Goal: Transaction & Acquisition: Purchase product/service

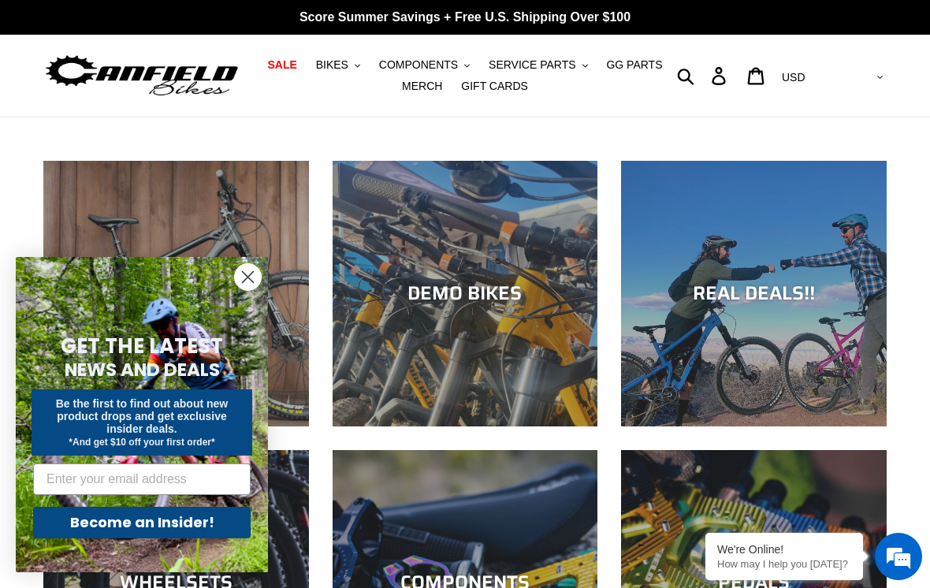
click at [342, 73] on button "BIKES .cls-1{fill:#231f20}" at bounding box center [338, 64] width 60 height 21
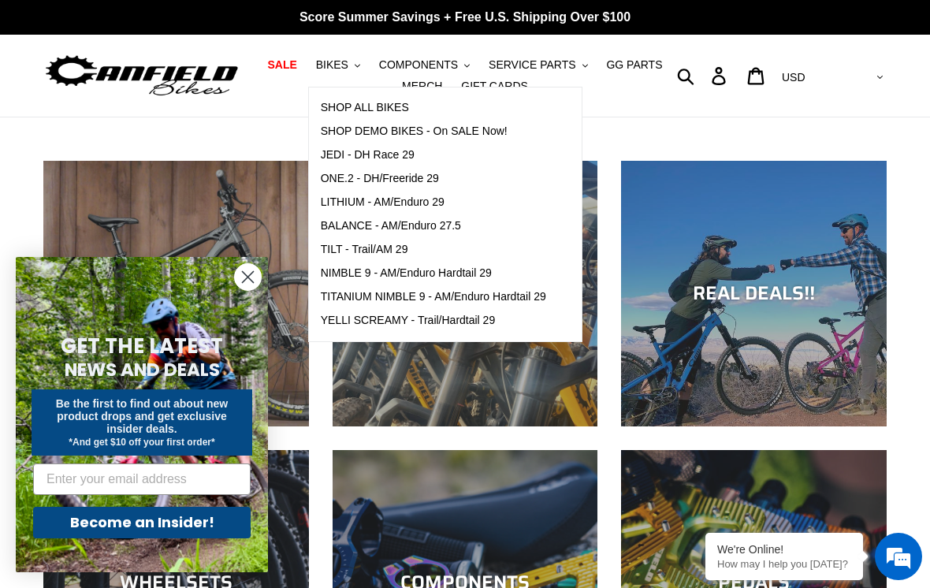
click at [341, 54] on button "BIKES .cls-1{fill:#231f20}" at bounding box center [338, 64] width 60 height 21
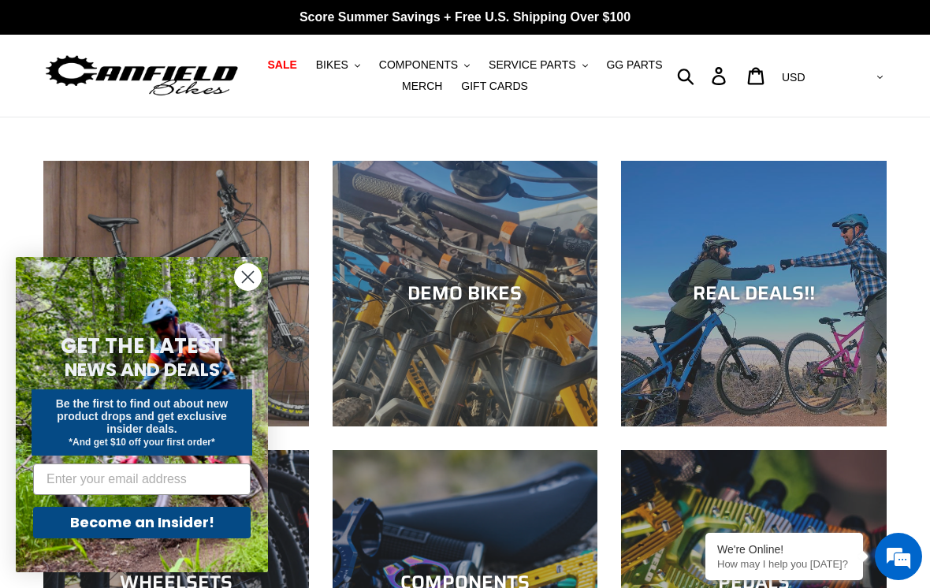
click at [337, 65] on span "BIKES" at bounding box center [332, 64] width 32 height 13
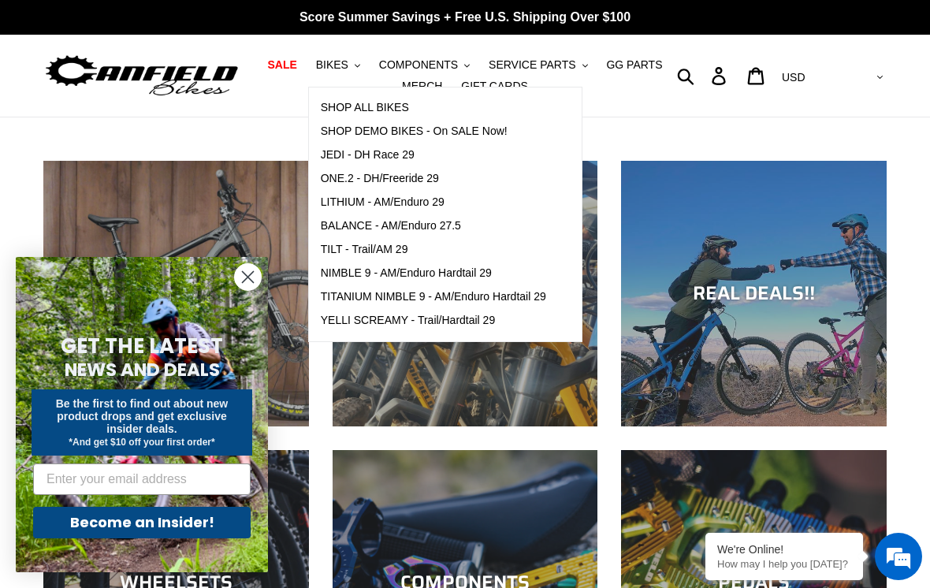
click at [346, 105] on span "SHOP ALL BIKES" at bounding box center [365, 107] width 88 height 13
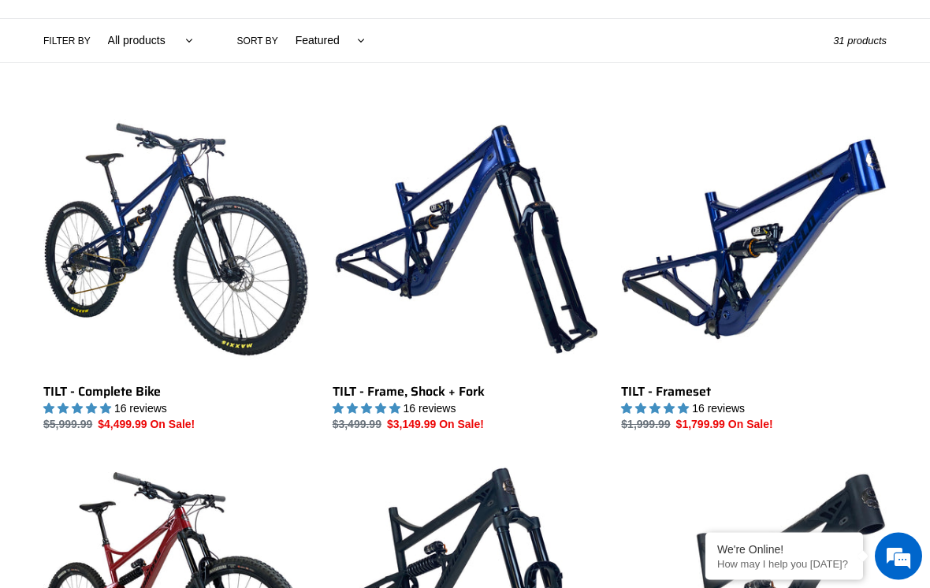
scroll to position [373, 0]
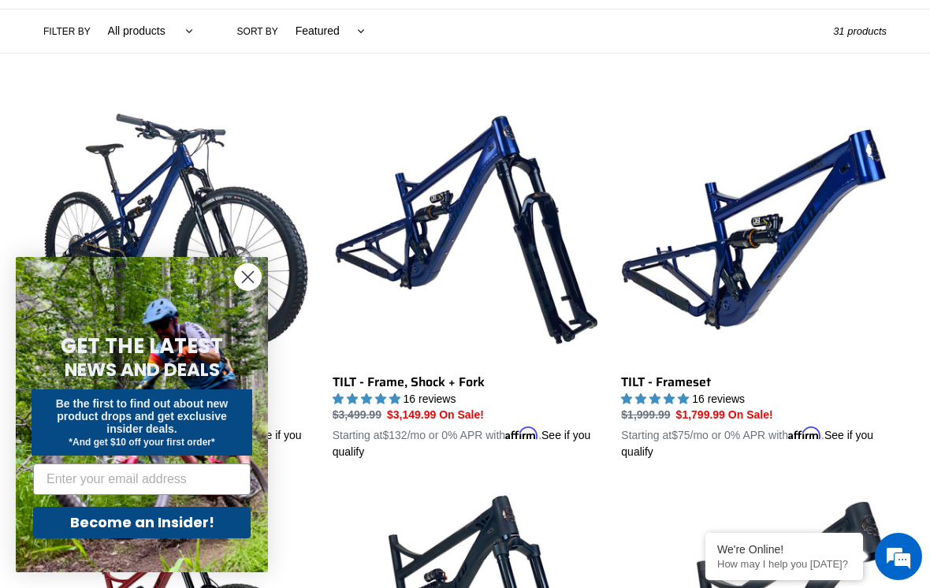
click at [246, 290] on circle "Close dialog" at bounding box center [248, 277] width 26 height 26
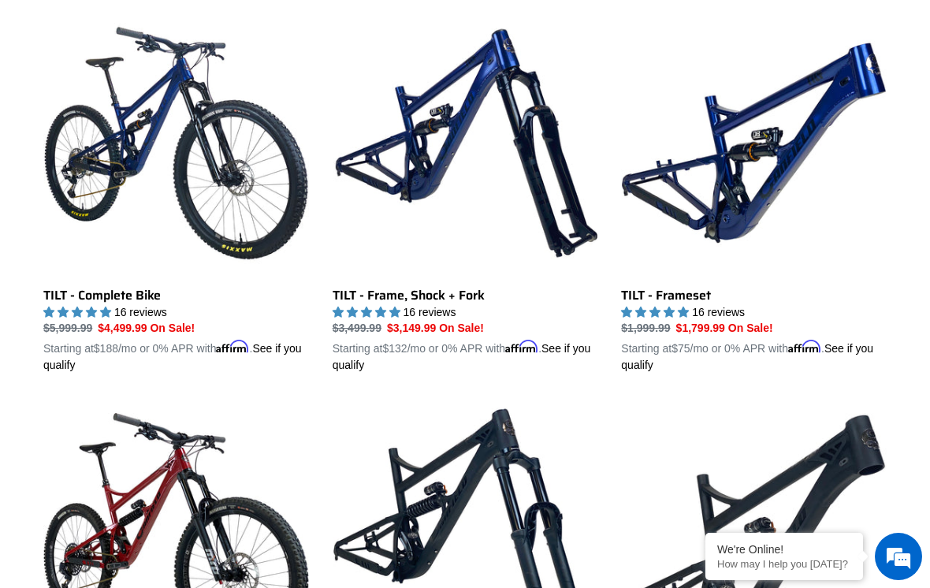
scroll to position [459, 0]
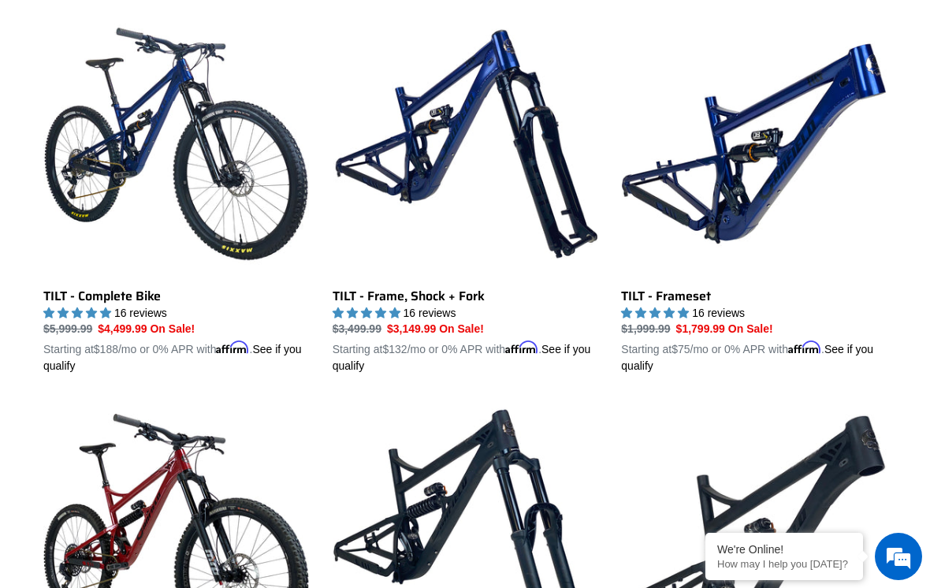
click at [90, 165] on link "TILT - Complete Bike" at bounding box center [176, 192] width 266 height 363
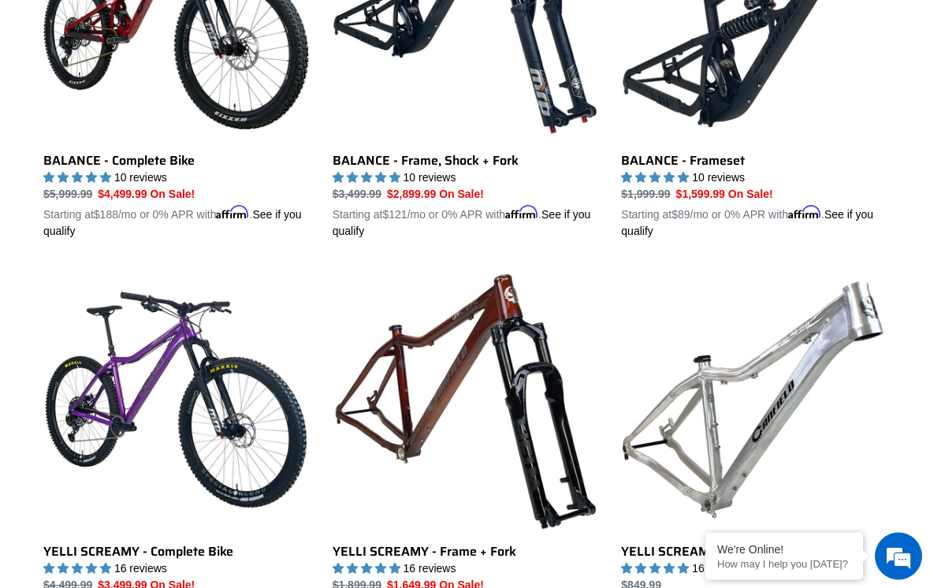
scroll to position [989, 0]
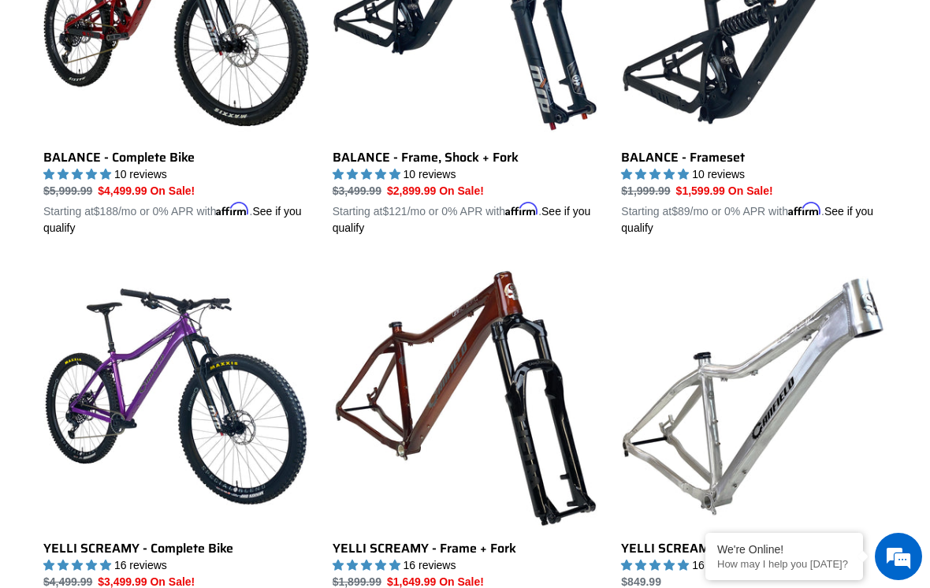
click at [75, 162] on link "BALANCE - Complete Bike" at bounding box center [176, 53] width 266 height 363
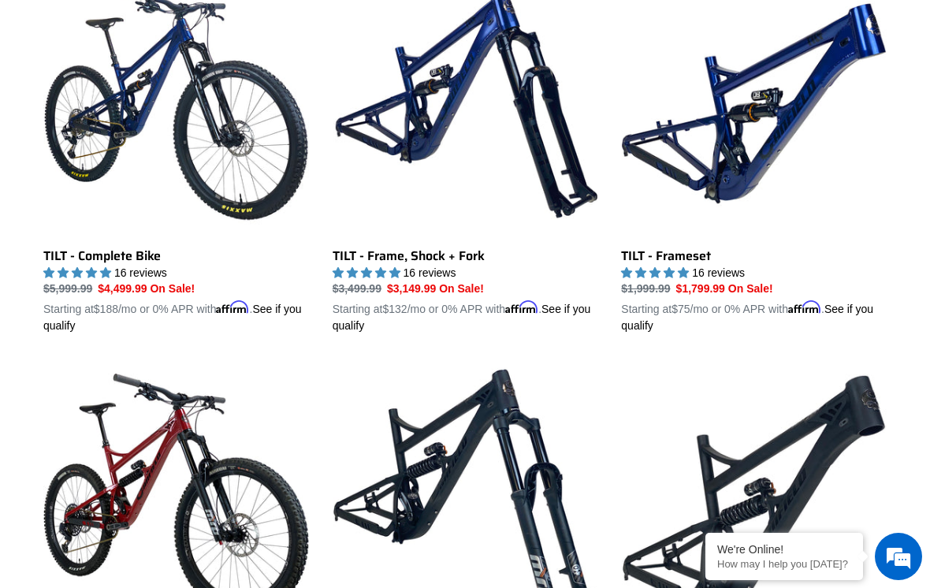
scroll to position [480, 0]
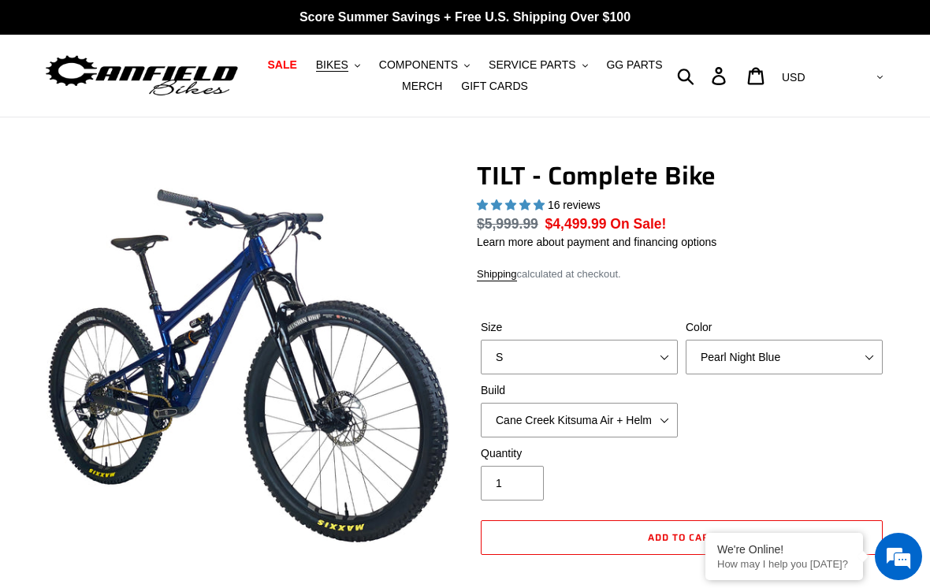
select select "highest-rating"
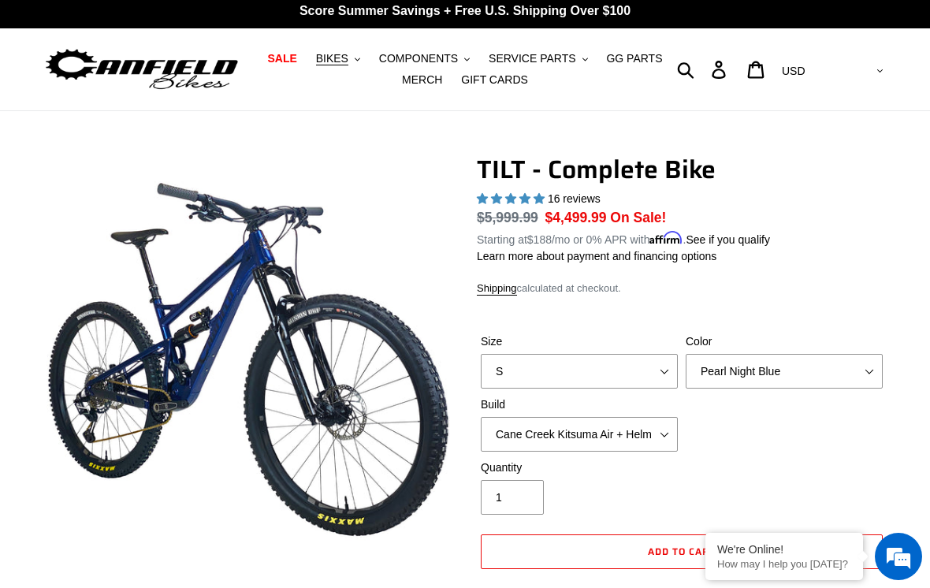
scroll to position [1, 0]
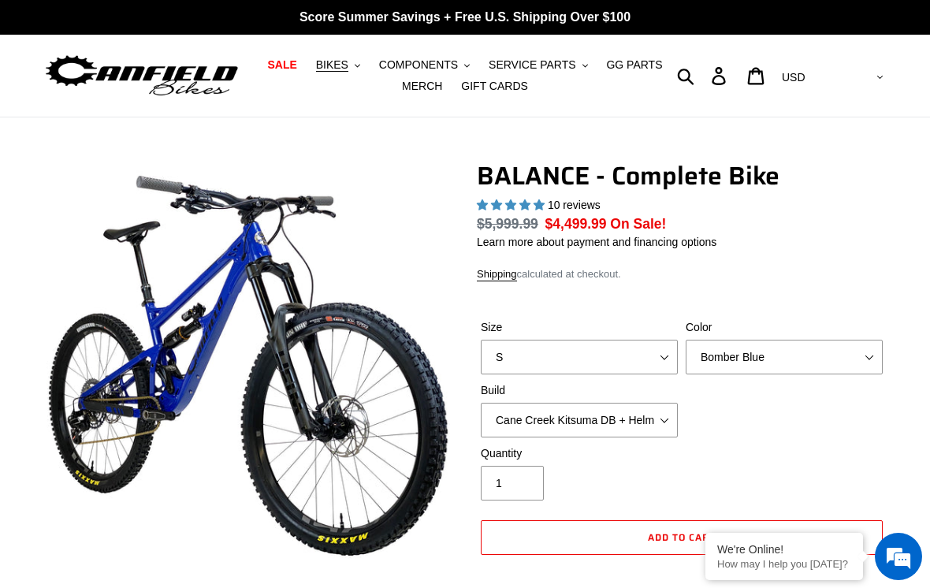
select select "highest-rating"
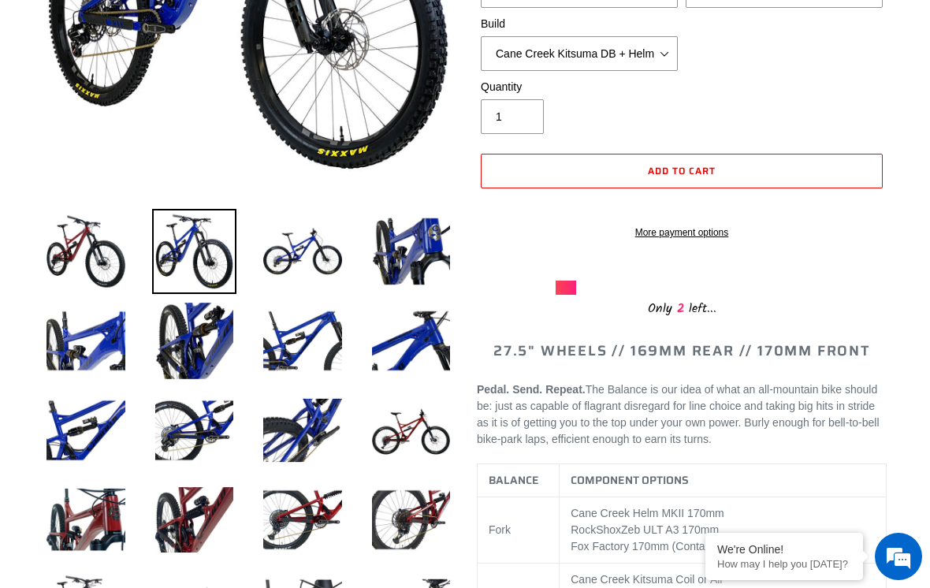
scroll to position [412, 0]
